Goal: Transaction & Acquisition: Purchase product/service

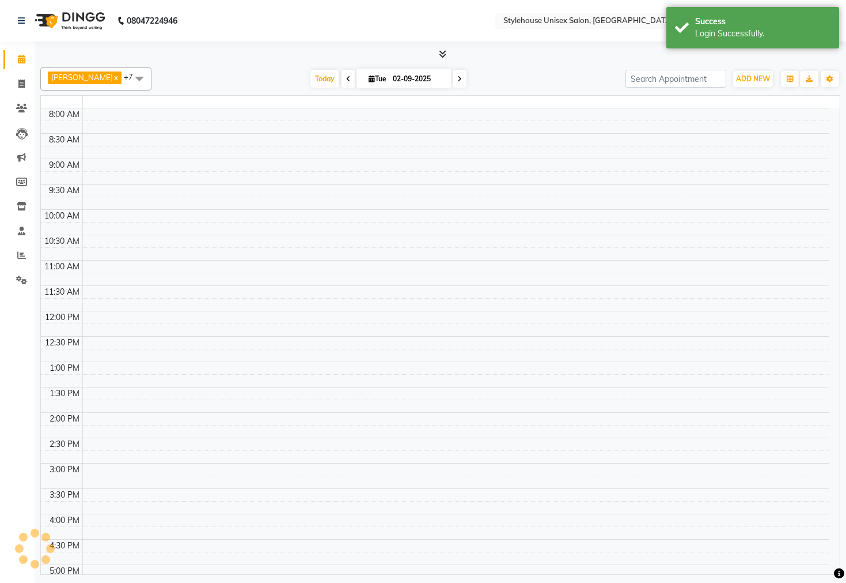
select select "en"
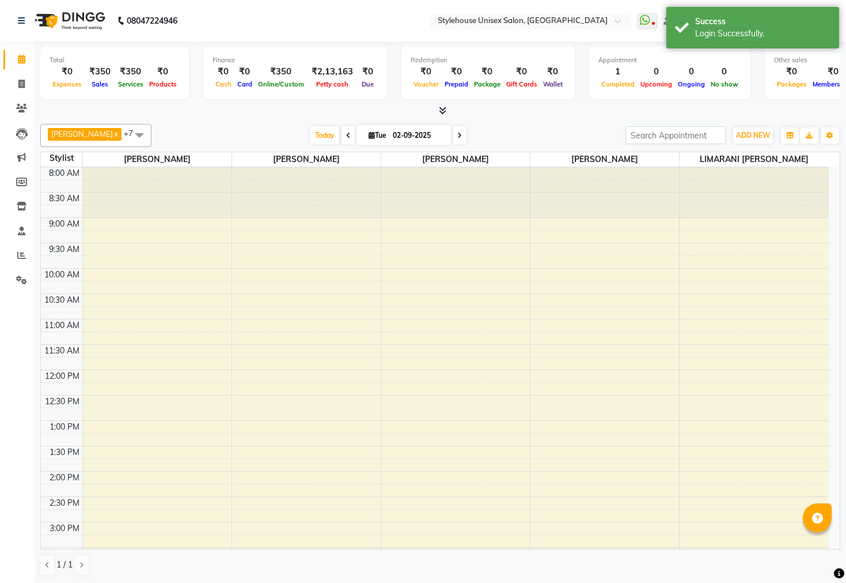
click at [218, 112] on div at bounding box center [440, 111] width 800 height 12
click at [18, 82] on icon at bounding box center [21, 84] width 6 height 9
select select "service"
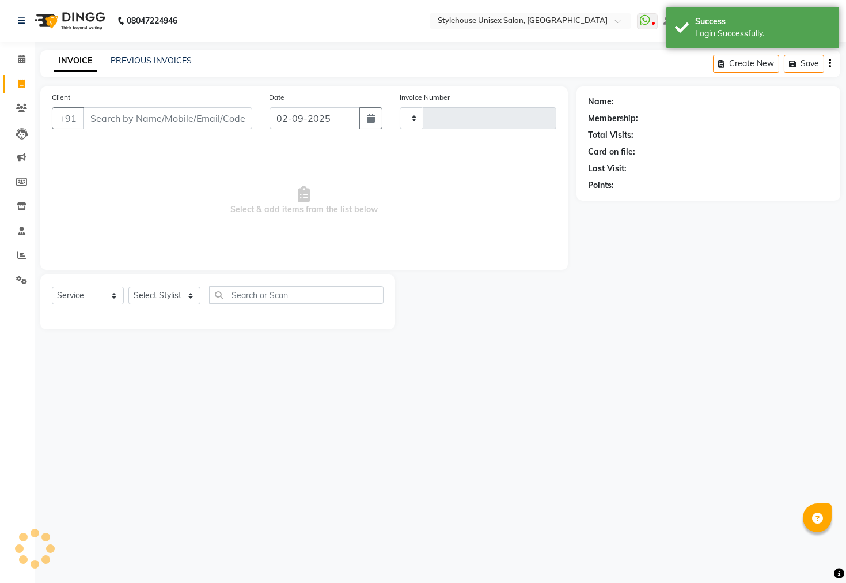
type input "1288"
select select "7906"
click at [118, 115] on input "Client" at bounding box center [167, 118] width 169 height 22
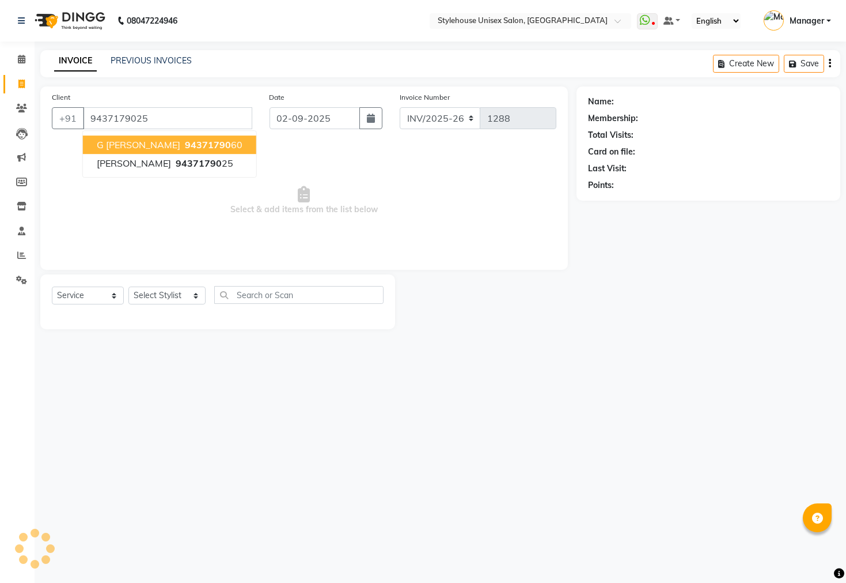
type input "9437179025"
select select "1: Object"
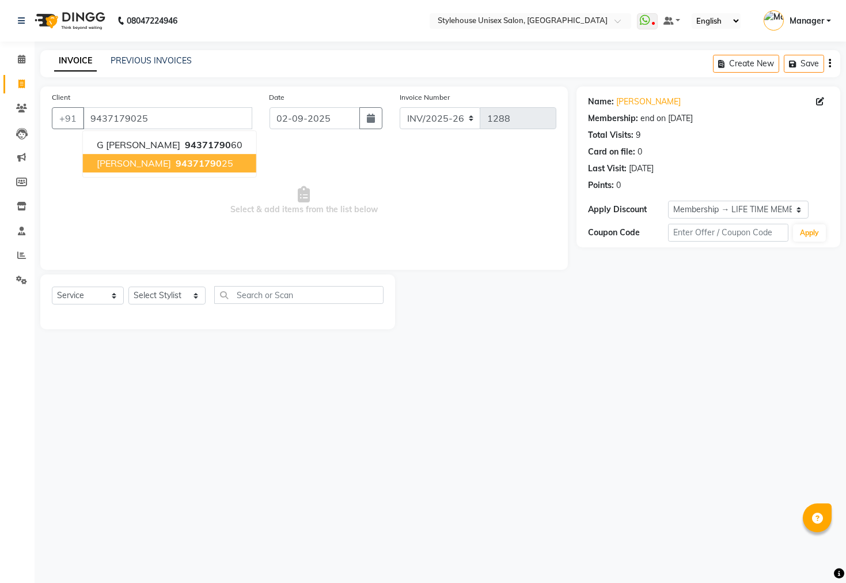
click at [163, 168] on span "[PERSON_NAME]" at bounding box center [134, 163] width 74 height 12
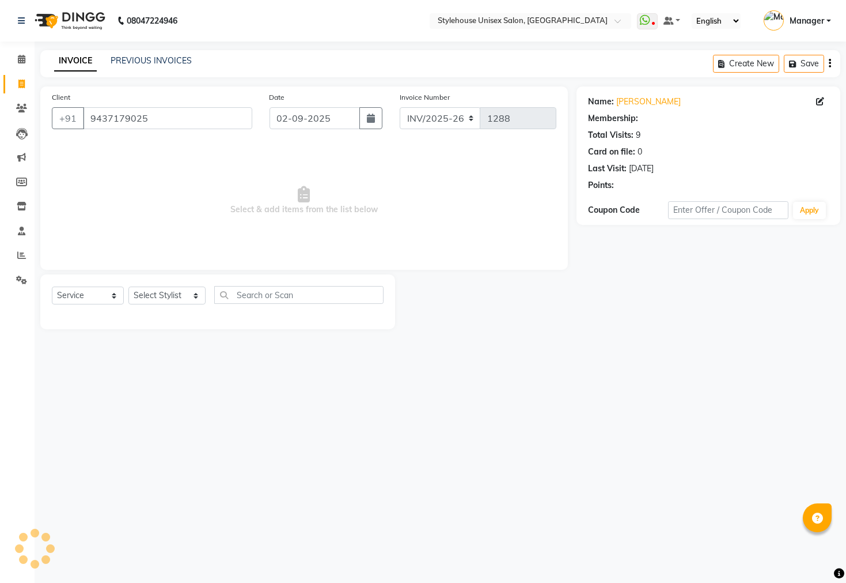
select select "1: Object"
click at [162, 286] on div "Select Service Product Membership Package Voucher Prepaid Gift Card Select Styl…" at bounding box center [218, 299] width 332 height 27
click at [161, 291] on select "Select Stylist Bipin Kumar Nayak CHINTU DAKUA Dipti Ranjan Rout(Bapi) IMRAN JEN…" at bounding box center [166, 295] width 77 height 18
click at [90, 196] on span "Select & add items from the list below" at bounding box center [304, 200] width 505 height 115
select select "service"
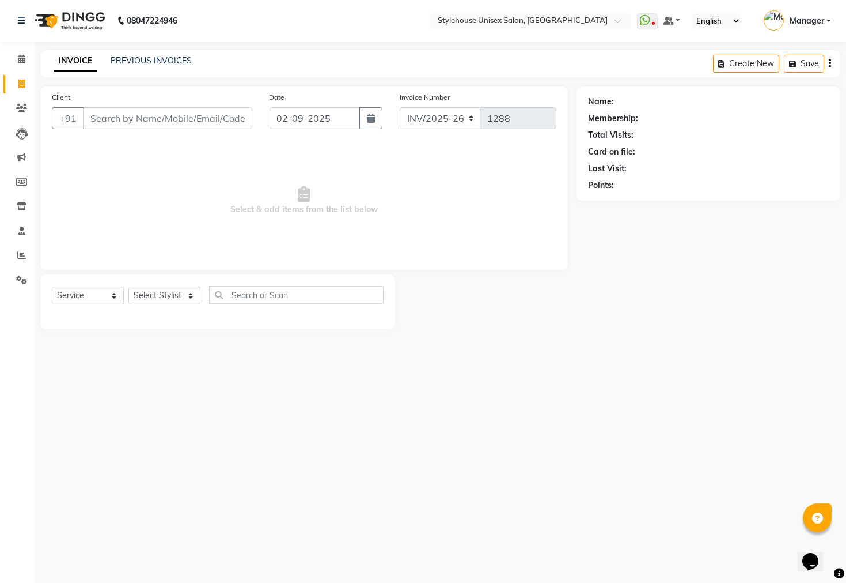
click at [119, 119] on input "Client" at bounding box center [167, 118] width 169 height 22
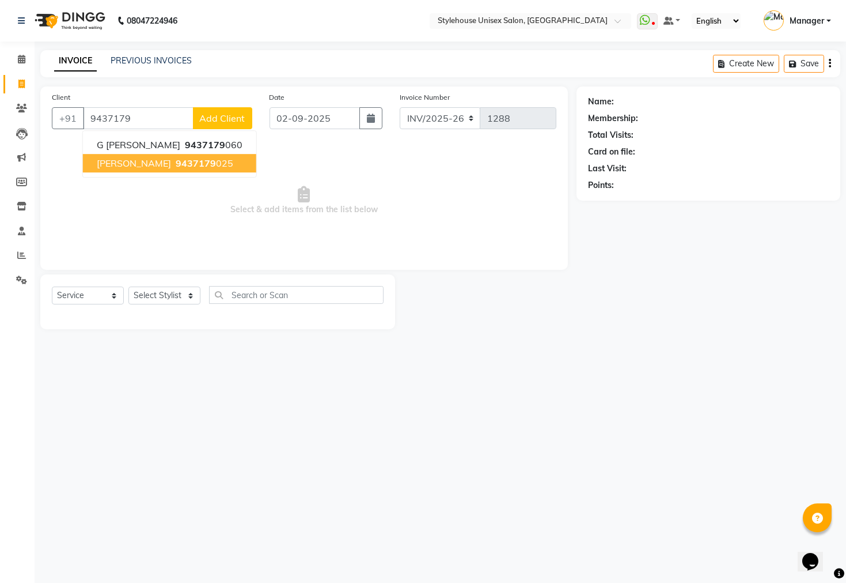
click at [168, 167] on span "[PERSON_NAME]" at bounding box center [134, 163] width 74 height 12
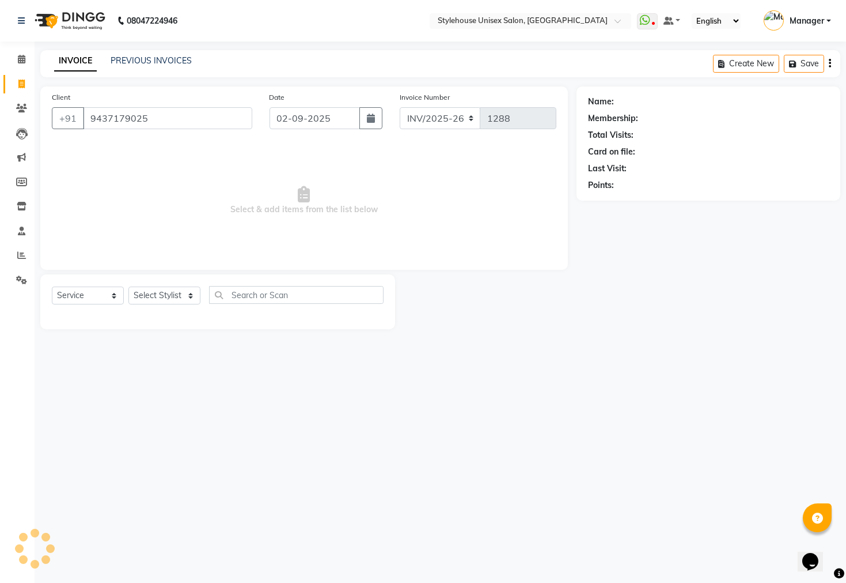
type input "9437179025"
select select "1: Object"
click at [104, 298] on select "Select Service Product Membership Package Voucher Prepaid Gift Card" at bounding box center [88, 295] width 72 height 18
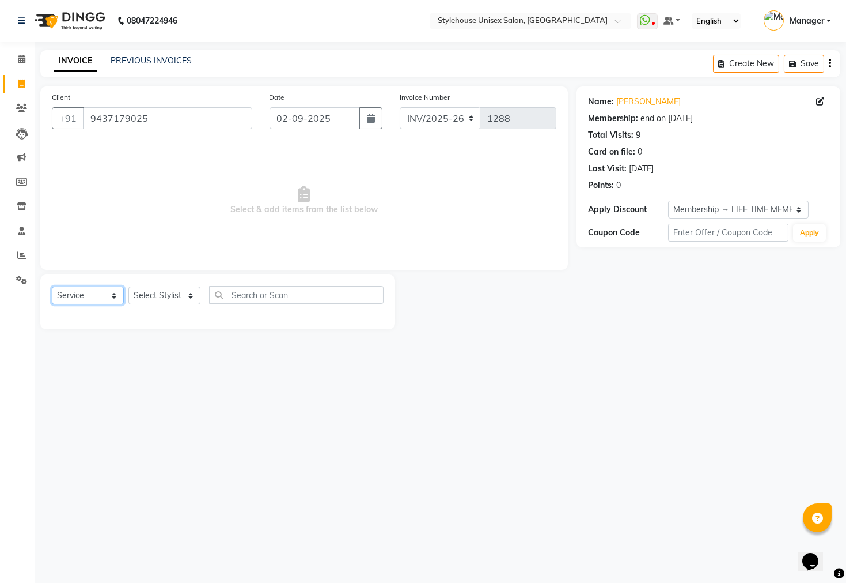
select select "product"
click at [52, 287] on select "Select Service Product Membership Package Voucher Prepaid Gift Card" at bounding box center [88, 295] width 72 height 18
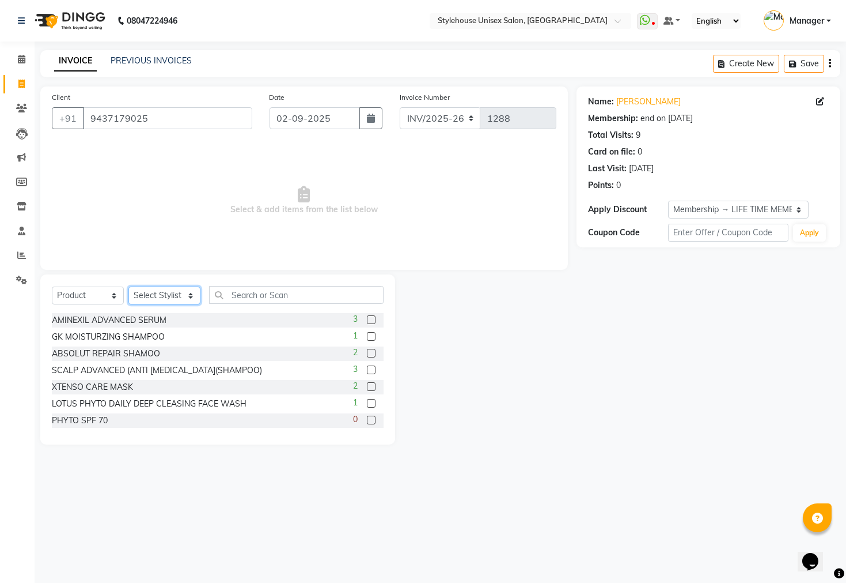
click at [171, 292] on select "Select Stylist [PERSON_NAME] [PERSON_NAME] LIMARANI [PERSON_NAME] Manager Naz […" at bounding box center [164, 295] width 72 height 18
select select "69918"
click at [128, 287] on select "Select Stylist [PERSON_NAME] [PERSON_NAME] LIMARANI [PERSON_NAME] Manager Naz […" at bounding box center [164, 295] width 72 height 18
click at [248, 297] on input "text" at bounding box center [296, 295] width 175 height 18
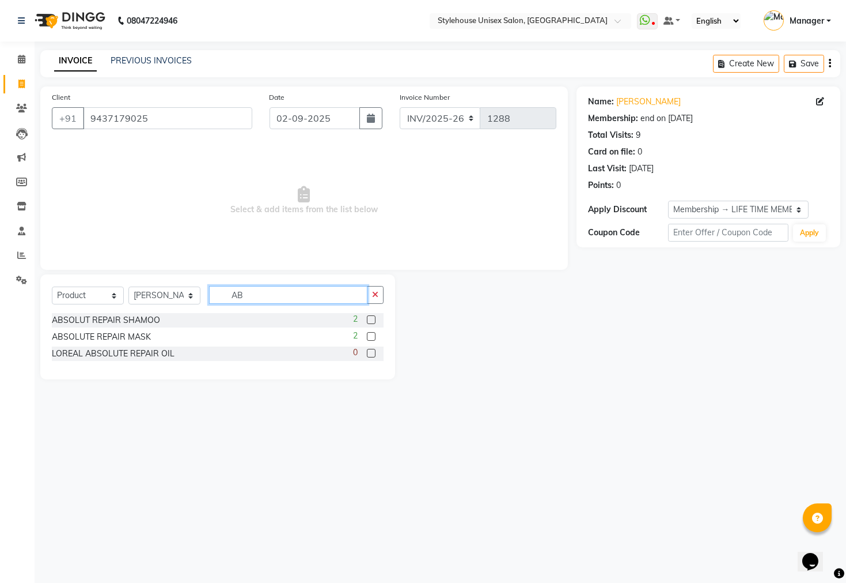
type input "A"
type input "SCAL"
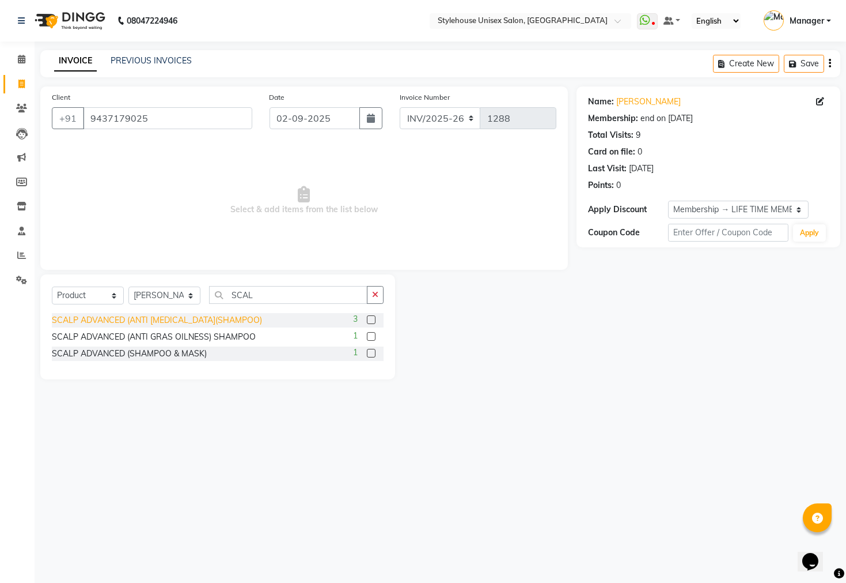
click at [210, 320] on div "SCALP ADVANCED (ANTI [MEDICAL_DATA](SHAMPOO)" at bounding box center [157, 320] width 210 height 12
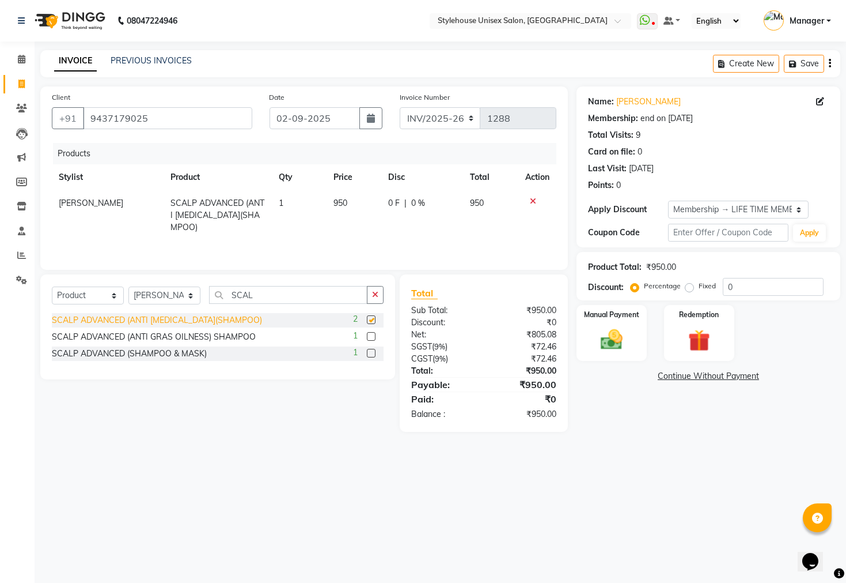
checkbox input "false"
click at [353, 208] on td "950" at bounding box center [354, 215] width 55 height 50
select select "69918"
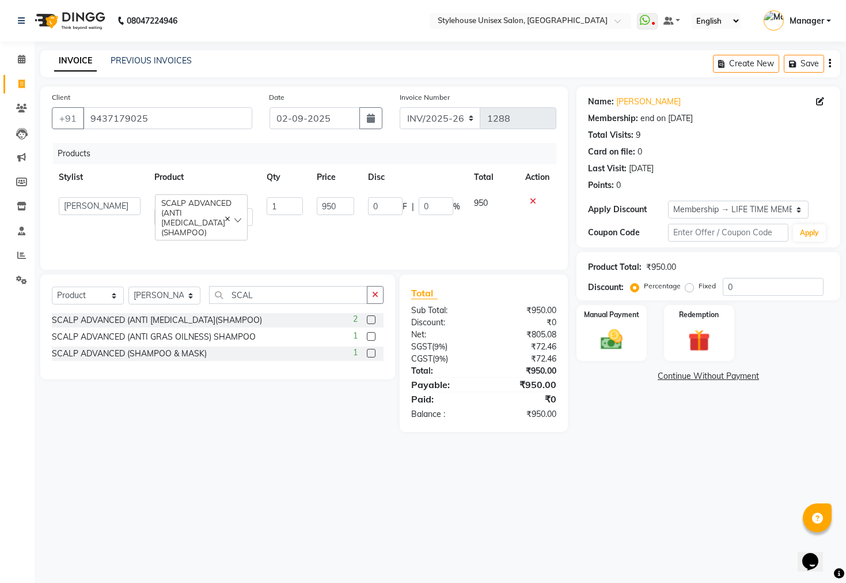
click at [368, 203] on td "0 F | 0 %" at bounding box center [414, 211] width 106 height 43
click at [349, 208] on input "950" at bounding box center [335, 206] width 37 height 18
type input "9"
type input "990"
click at [622, 343] on img at bounding box center [612, 340] width 37 height 26
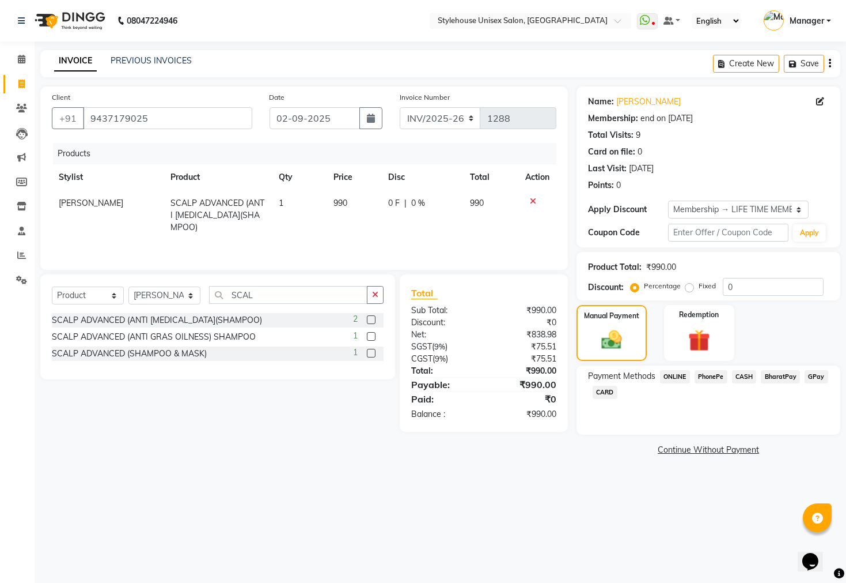
click at [704, 383] on span "PhonePe" at bounding box center [711, 376] width 33 height 13
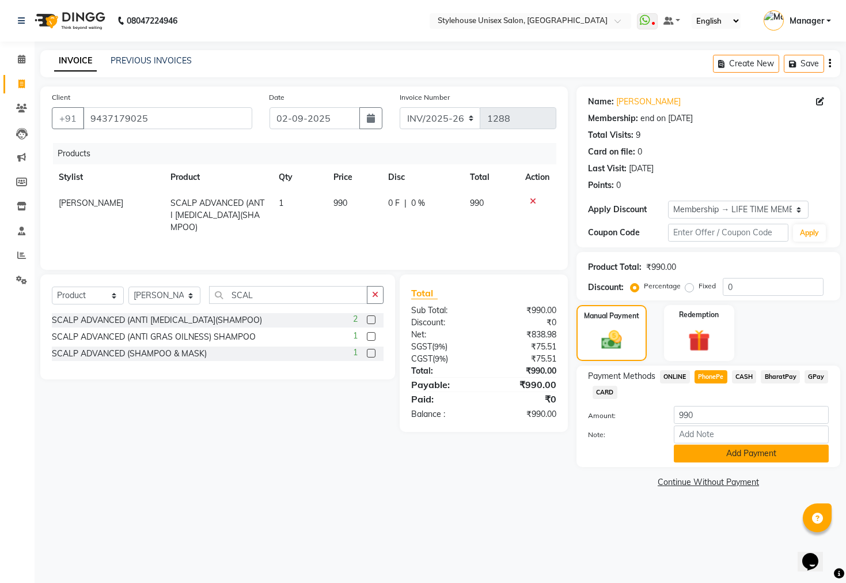
click at [706, 462] on button "Add Payment" at bounding box center [751, 453] width 155 height 18
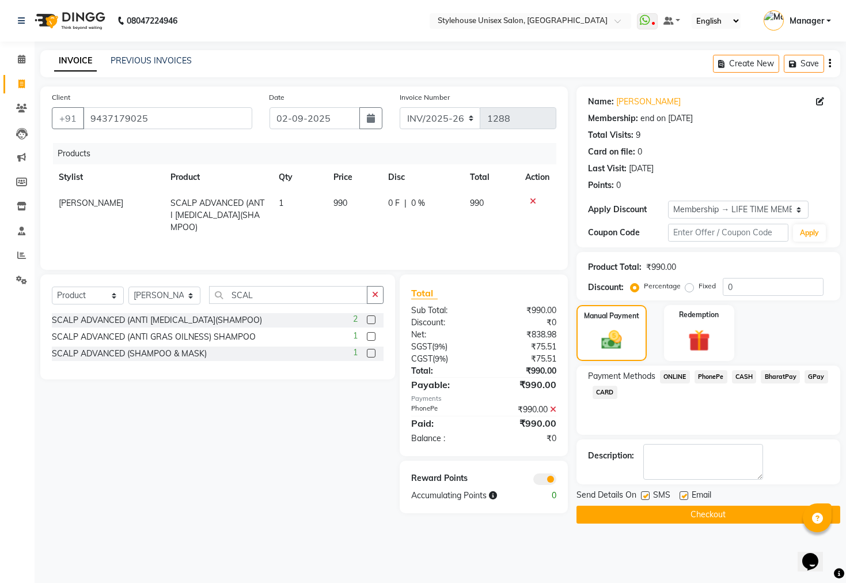
click at [700, 523] on button "Checkout" at bounding box center [709, 514] width 264 height 18
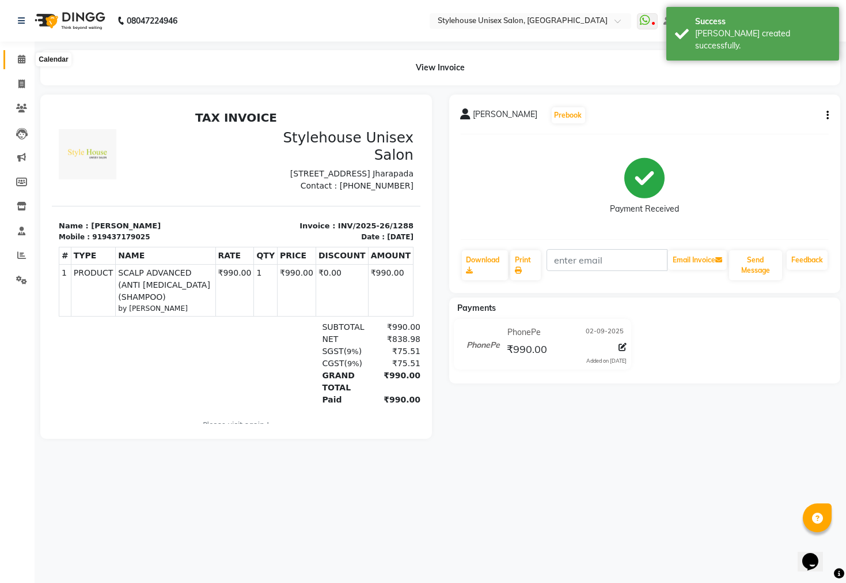
click at [21, 56] on icon at bounding box center [21, 59] width 7 height 9
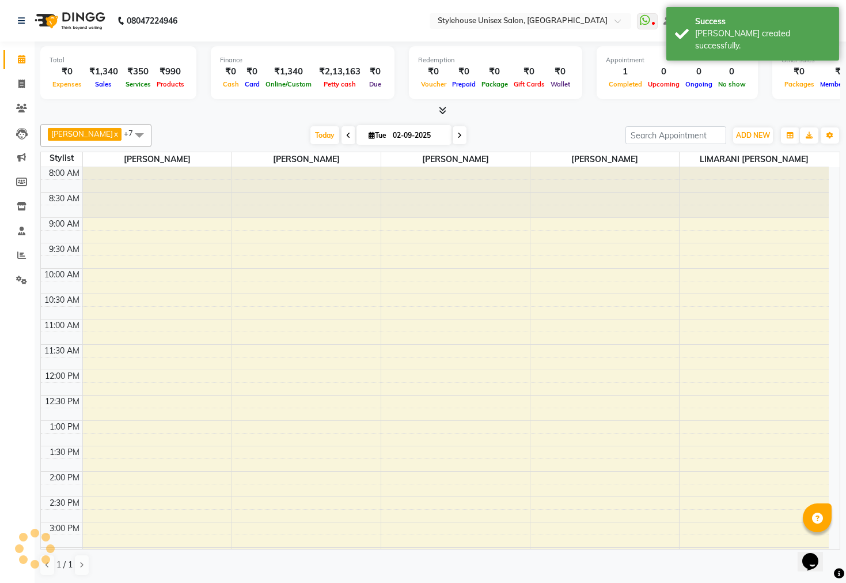
scroll to position [259, 0]
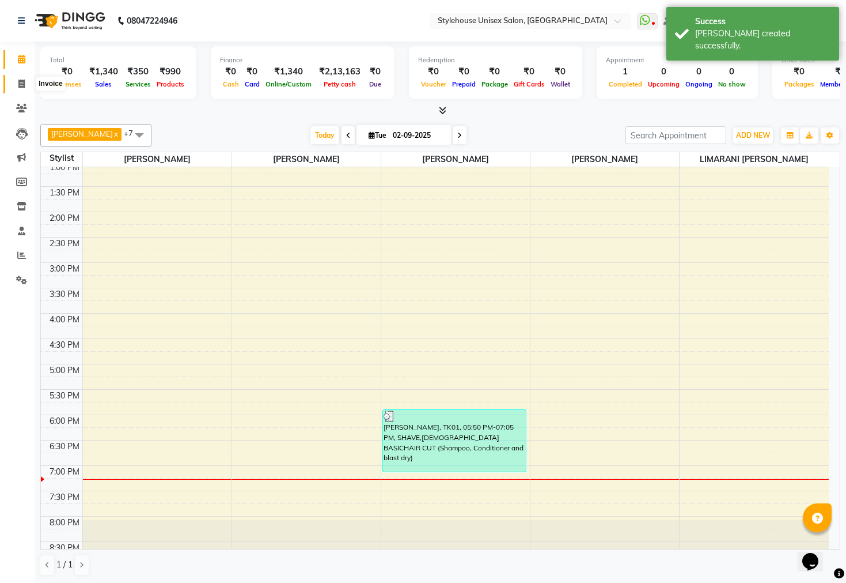
click at [20, 84] on icon at bounding box center [21, 84] width 6 height 9
select select "service"
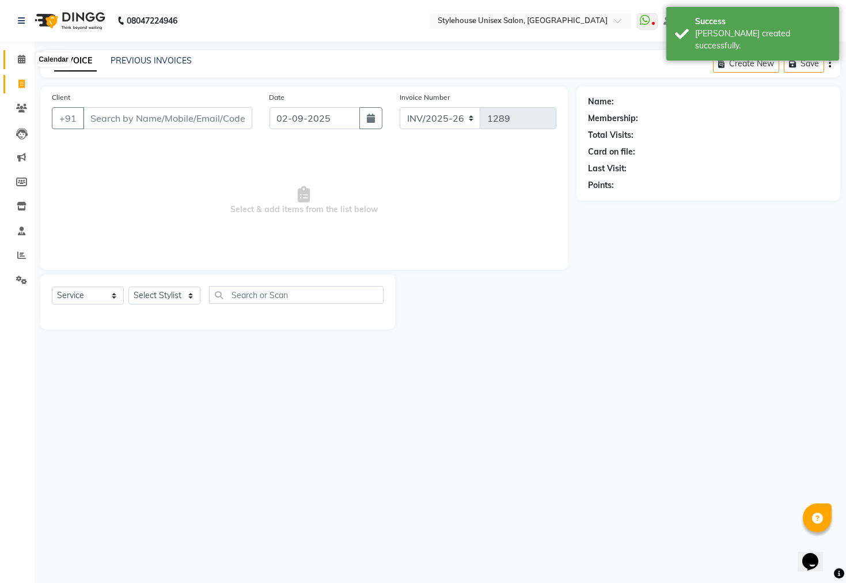
click at [27, 57] on span at bounding box center [22, 59] width 20 height 13
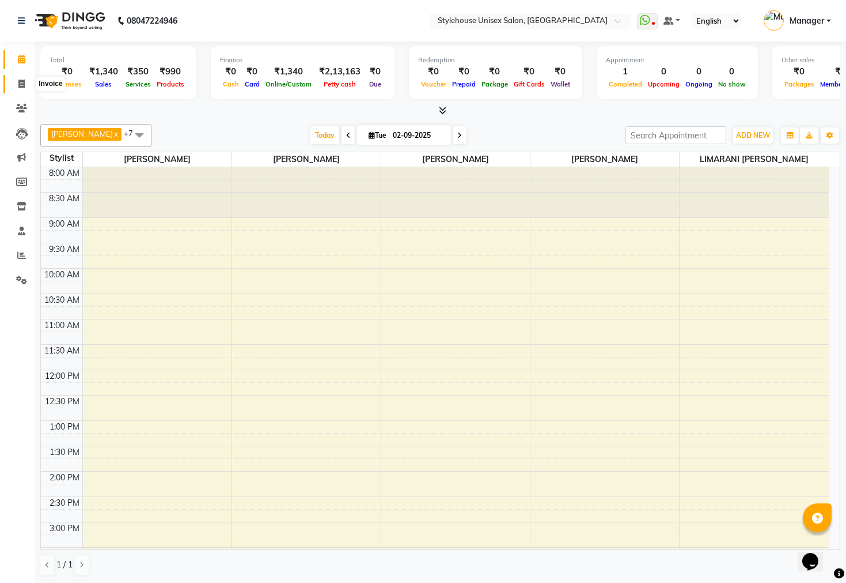
click at [18, 80] on icon at bounding box center [21, 84] width 6 height 9
select select "service"
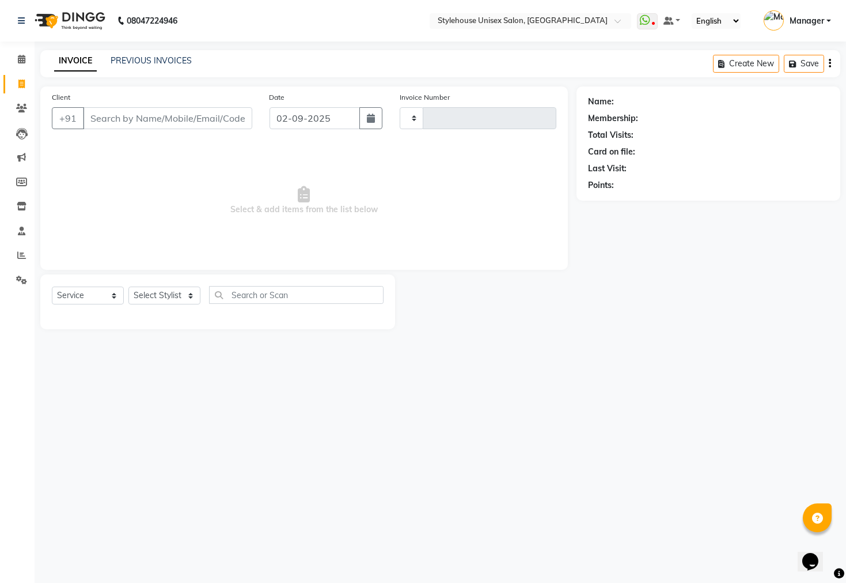
type input "1289"
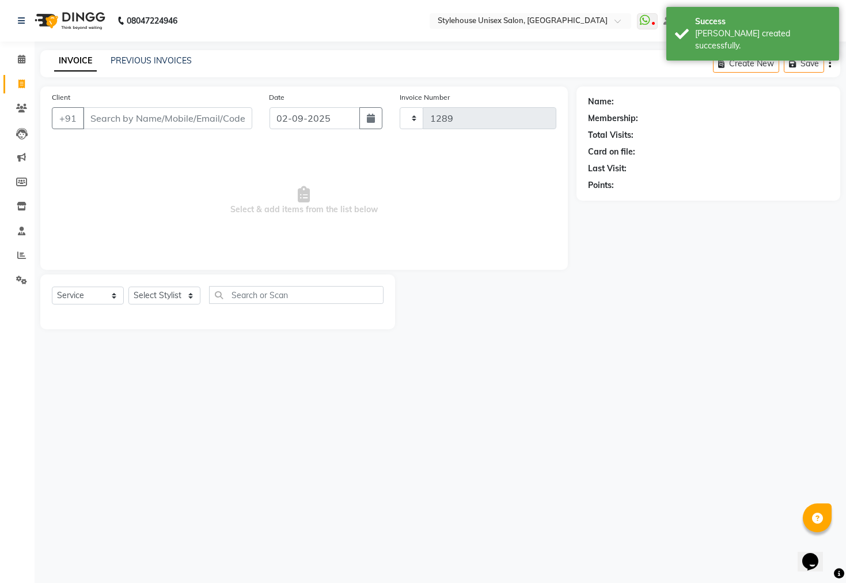
select select "7906"
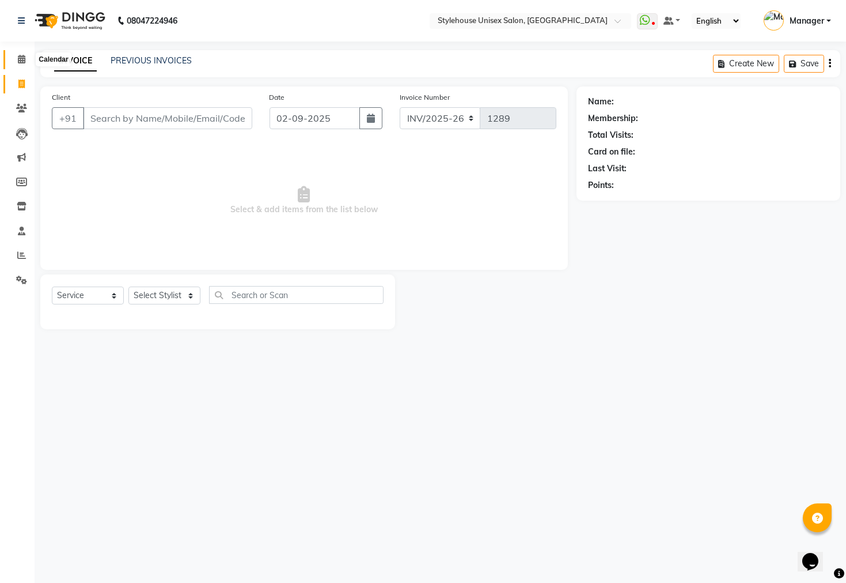
click at [21, 60] on icon at bounding box center [21, 59] width 7 height 9
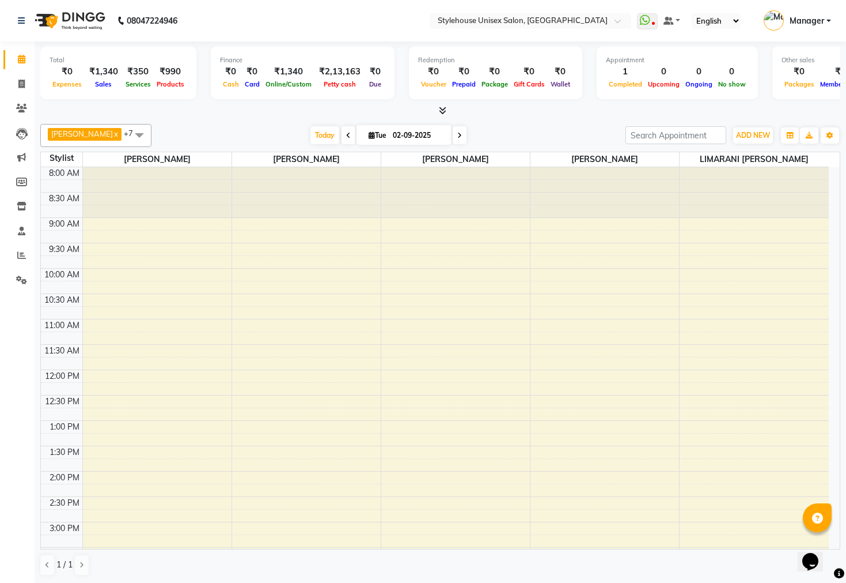
click at [817, 21] on span "Manager" at bounding box center [807, 21] width 35 height 12
click at [783, 85] on link "Sign out" at bounding box center [772, 83] width 105 height 18
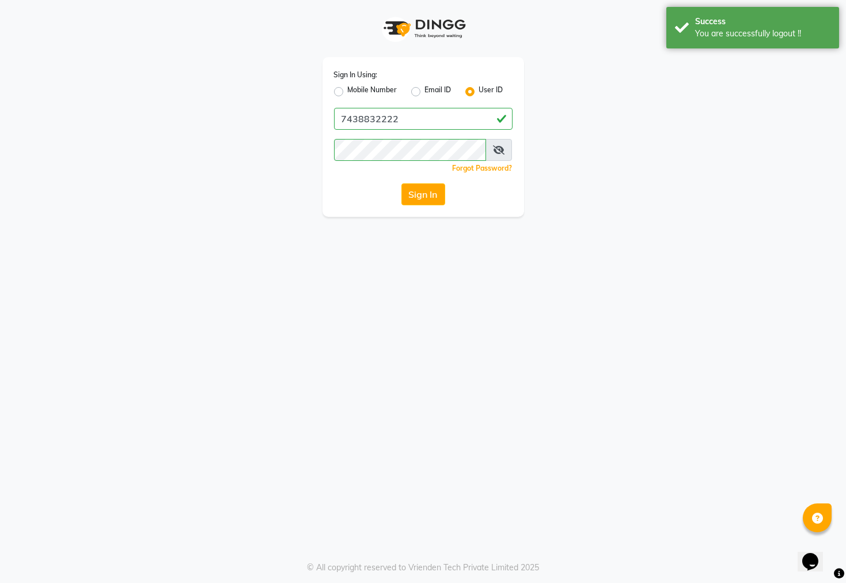
click at [332, 90] on div "Sign In Using: Mobile Number Email ID User ID 7438832222 Remember me Forgot Pas…" at bounding box center [424, 137] width 202 height 160
click at [348, 89] on label "Mobile Number" at bounding box center [373, 92] width 50 height 14
click at [348, 89] on input "Mobile Number" at bounding box center [351, 88] width 7 height 7
radio input "true"
radio input "false"
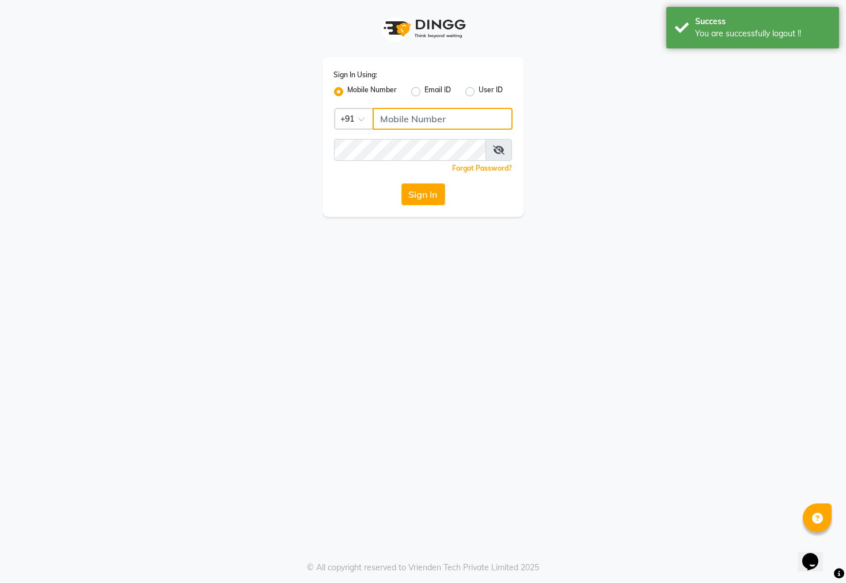
click at [405, 122] on input "Username" at bounding box center [443, 119] width 140 height 22
type input "7609999905"
click at [425, 196] on button "Sign In" at bounding box center [424, 194] width 44 height 22
